Goal: Information Seeking & Learning: Learn about a topic

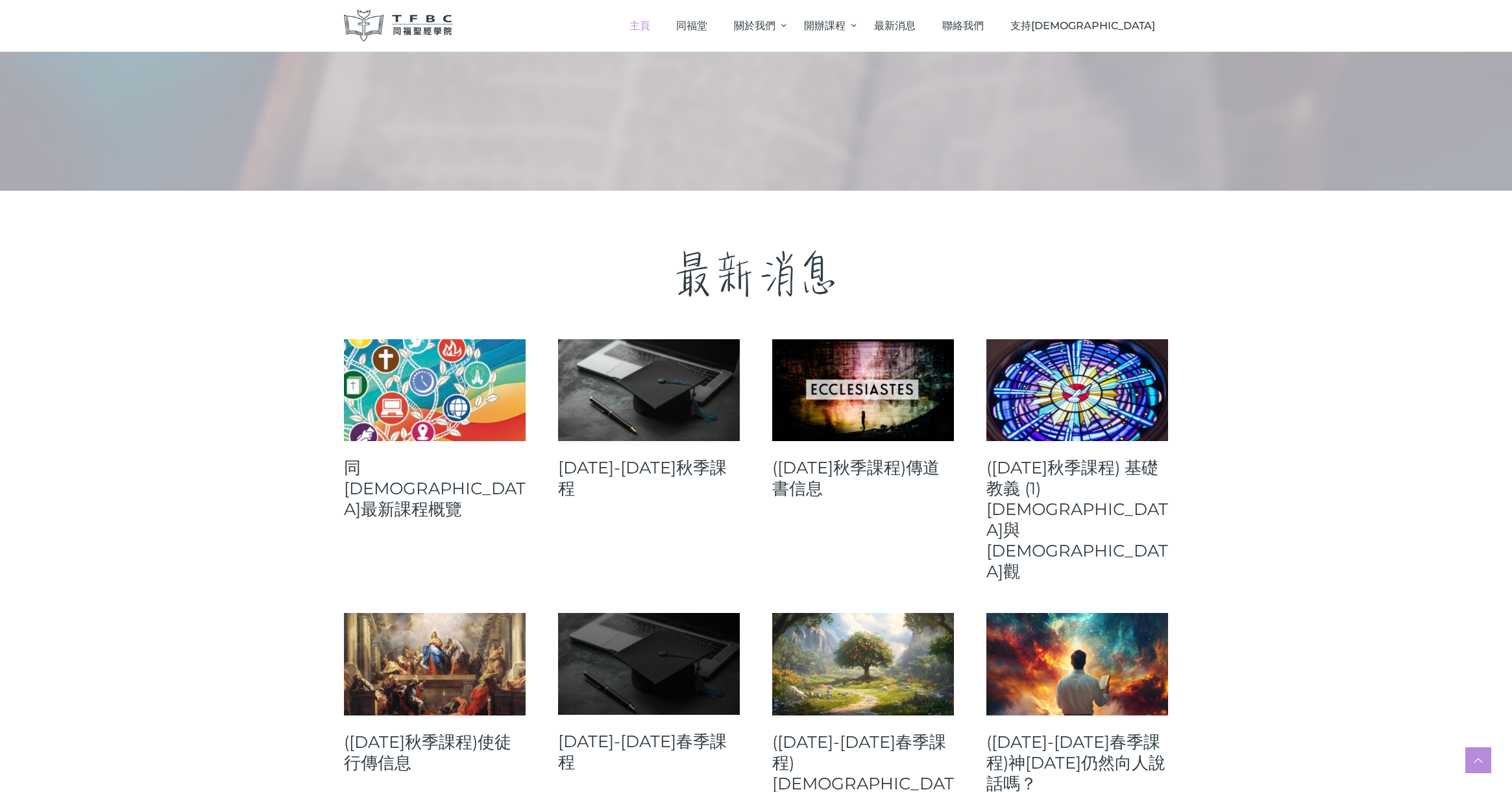
scroll to position [282, 0]
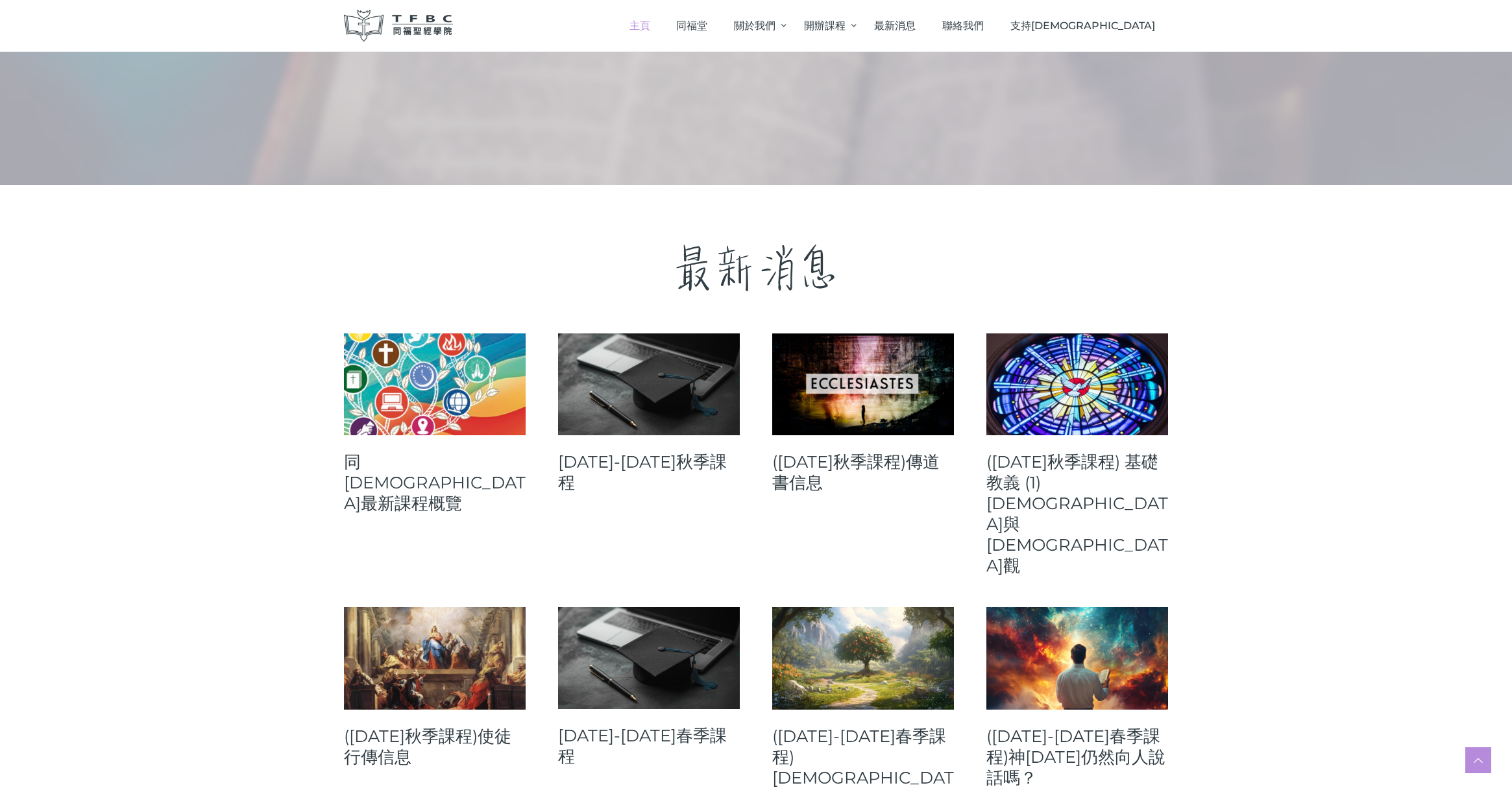
click at [383, 725] on link "([DATE]秋季課程)使徒行傳信息" at bounding box center [434, 746] width 182 height 41
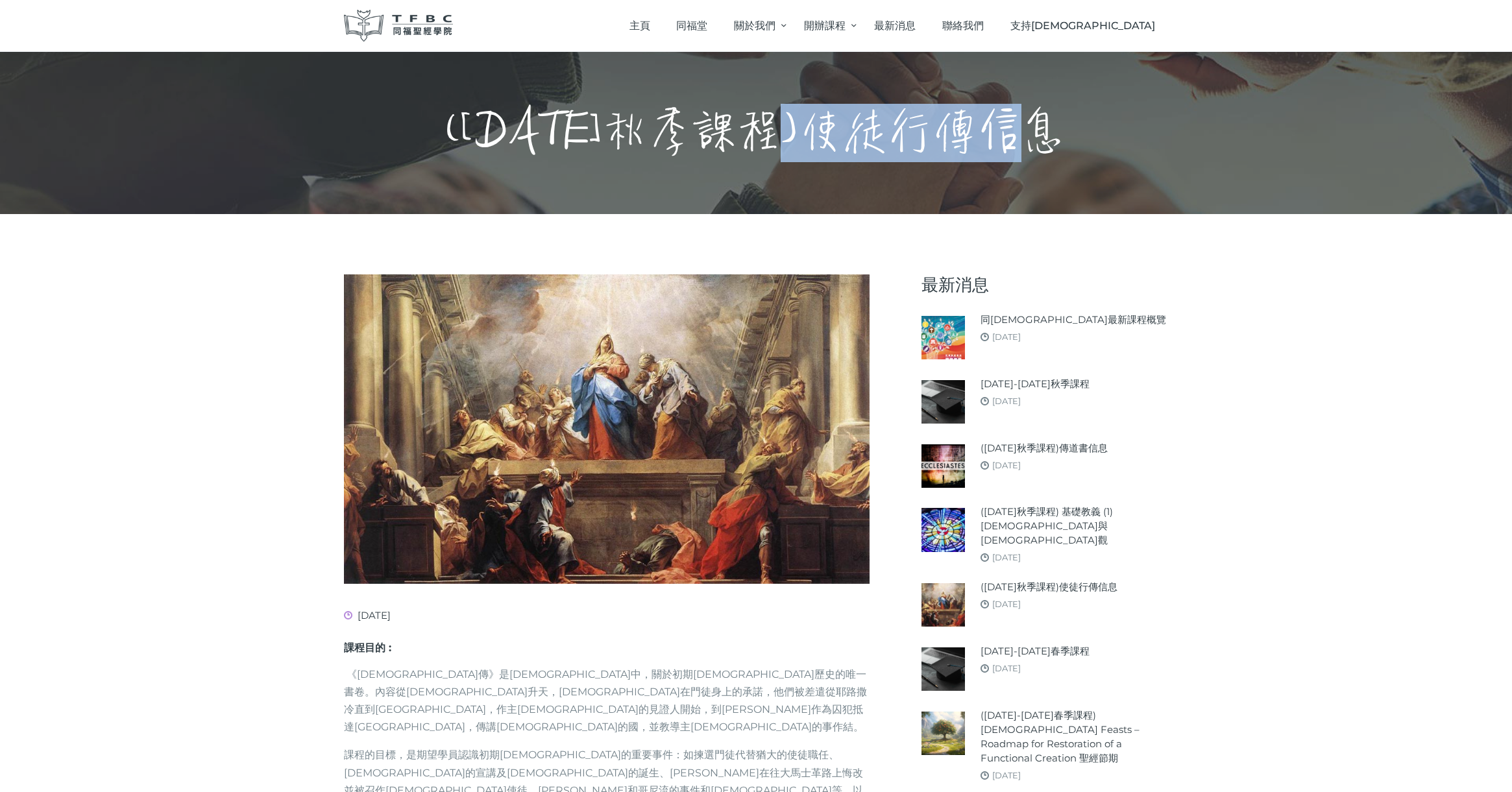
drag, startPoint x: 828, startPoint y: 122, endPoint x: 1073, endPoint y: 132, distance: 245.2
click at [1066, 131] on h1 "([DATE]秋季課程)使徒行傳信息" at bounding box center [756, 132] width 620 height 59
copy h1 "使徒行傳信息"
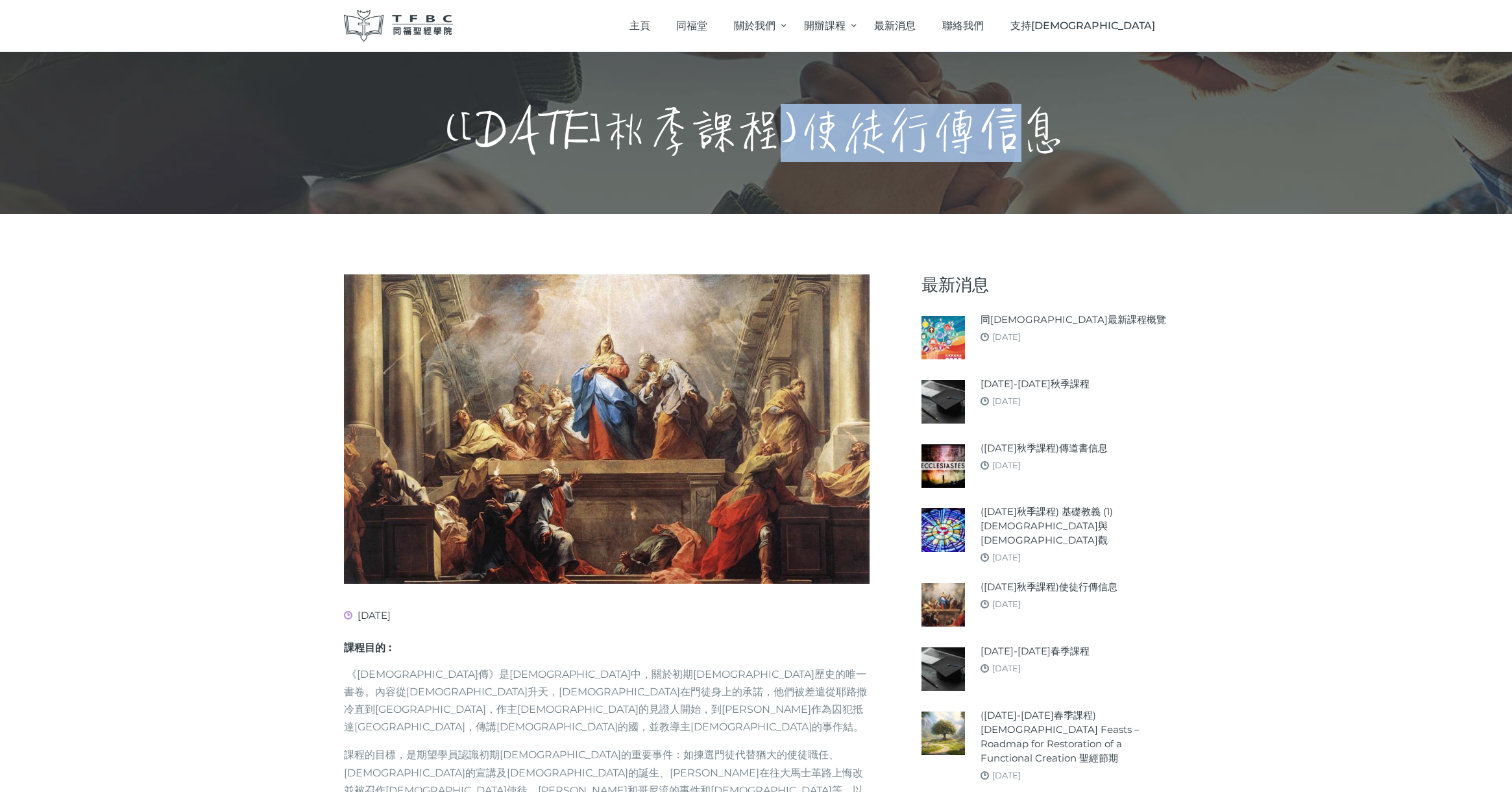
drag, startPoint x: 828, startPoint y: 130, endPoint x: 1068, endPoint y: 138, distance: 240.1
click at [1066, 138] on h1 "([DATE]秋季課程)使徒行傳信息" at bounding box center [756, 132] width 620 height 59
copy h1 "使徒行傳信息"
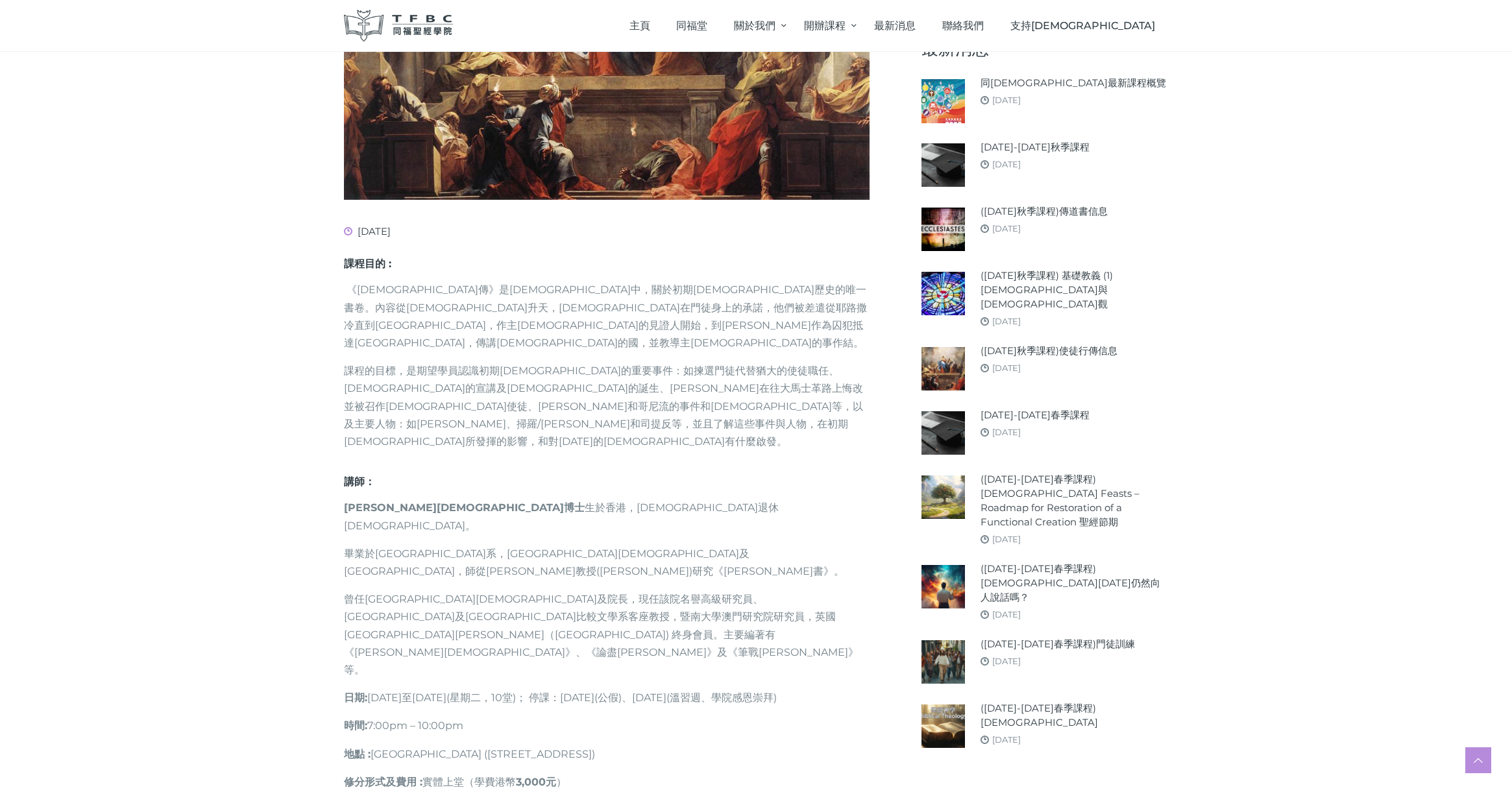
scroll to position [432, 0]
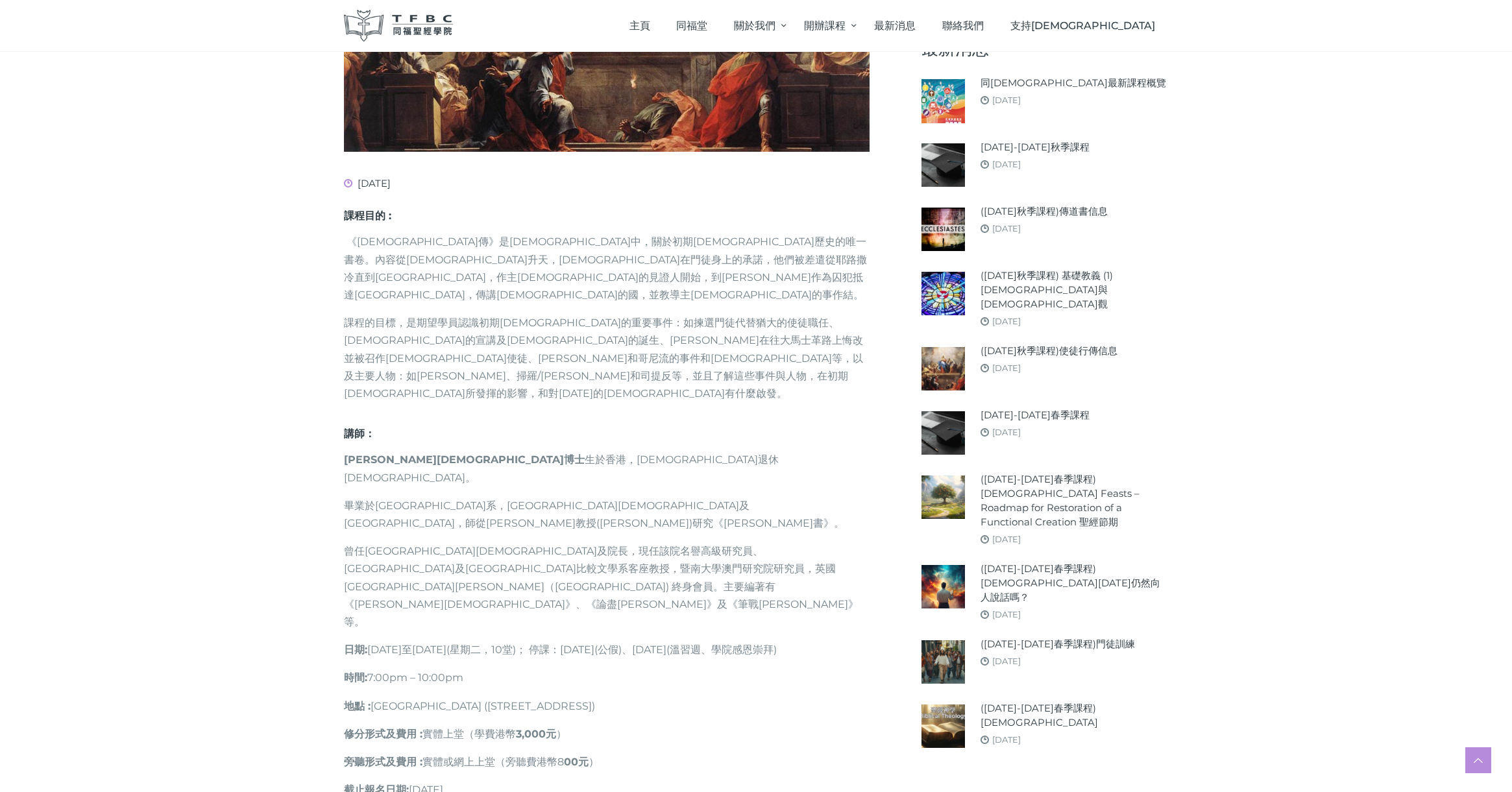
click at [352, 453] on strong "[PERSON_NAME][DEMOGRAPHIC_DATA]博士" at bounding box center [464, 460] width 240 height 12
drag, startPoint x: 347, startPoint y: 408, endPoint x: 412, endPoint y: 408, distance: 65.0
click at [412, 453] on strong "[PERSON_NAME][DEMOGRAPHIC_DATA]博士" at bounding box center [464, 460] width 240 height 12
copy strong "[PERSON_NAME][DEMOGRAPHIC_DATA]博士"
